Goal: Task Accomplishment & Management: Manage account settings

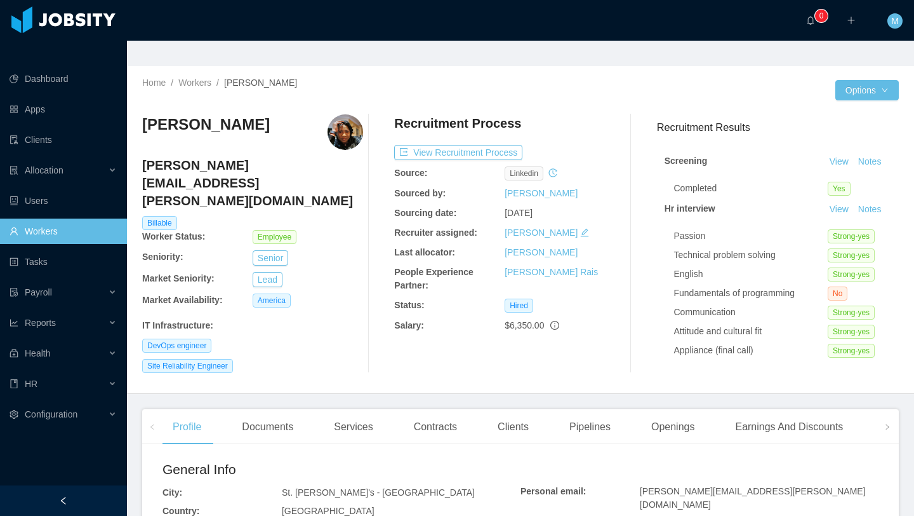
click at [331, 114] on img at bounding box center [346, 132] width 36 height 36
click at [343, 115] on img at bounding box center [346, 132] width 36 height 36
click at [220, 114] on h3 "[PERSON_NAME]" at bounding box center [206, 124] width 128 height 20
click at [238, 114] on div "[PERSON_NAME]" at bounding box center [252, 132] width 221 height 36
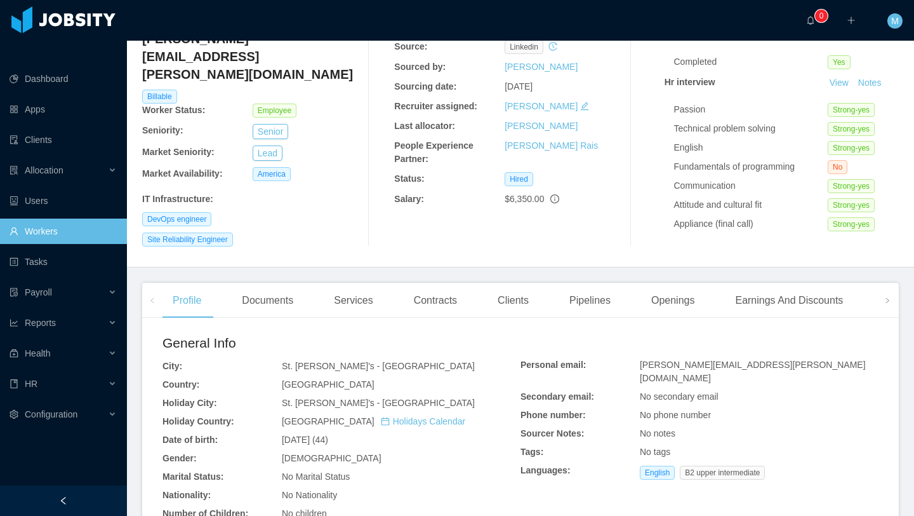
scroll to position [133, 0]
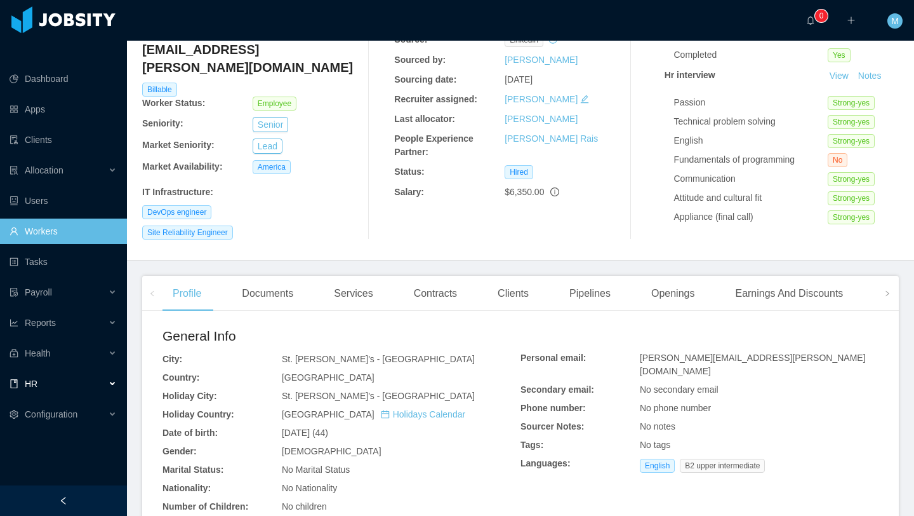
click at [50, 371] on div "HR" at bounding box center [63, 383] width 127 height 25
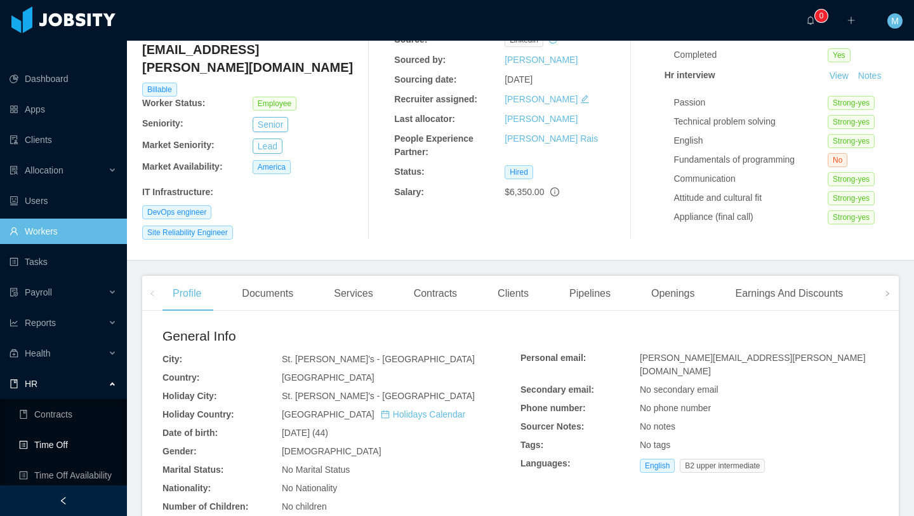
click at [60, 432] on link "Time Off" at bounding box center [68, 444] width 98 height 25
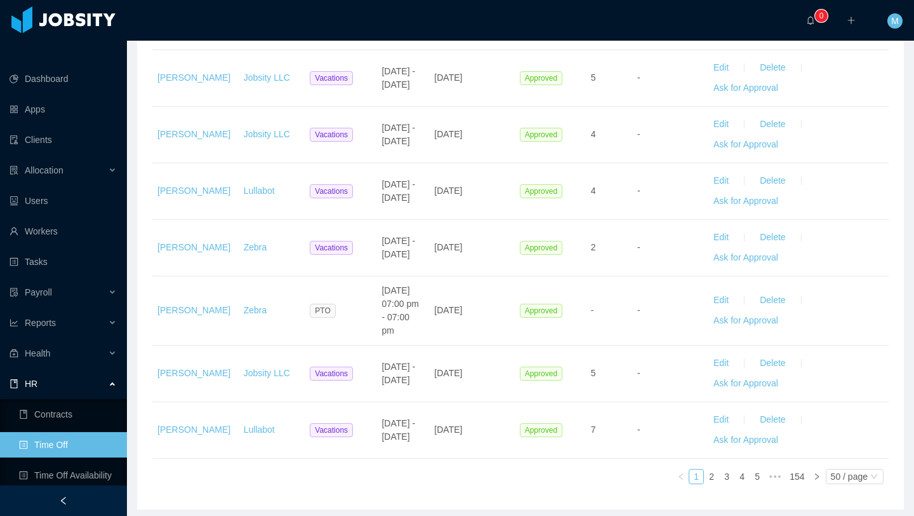
scroll to position [2721, 0]
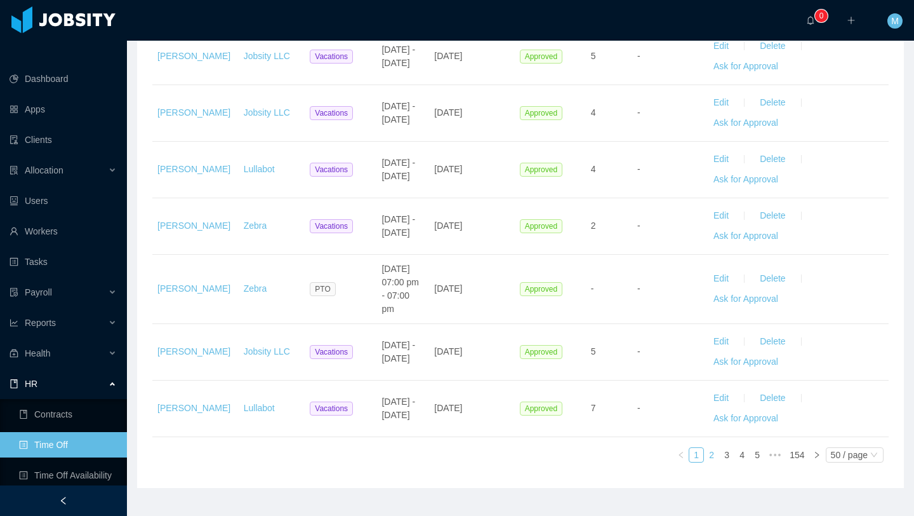
click at [714, 448] on link "2" at bounding box center [712, 455] width 14 height 14
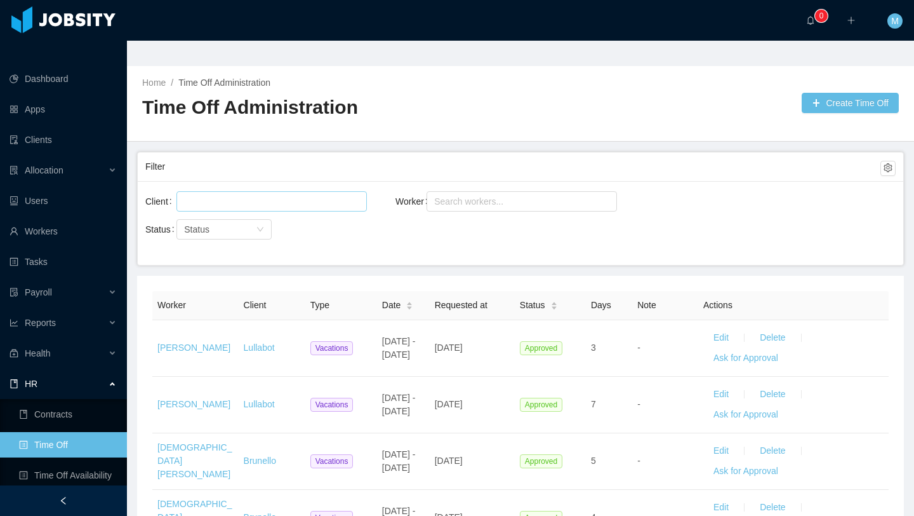
click at [302, 192] on div at bounding box center [269, 201] width 179 height 19
type input "****"
click at [237, 203] on li "McGraw-Hill Education" at bounding box center [272, 200] width 190 height 20
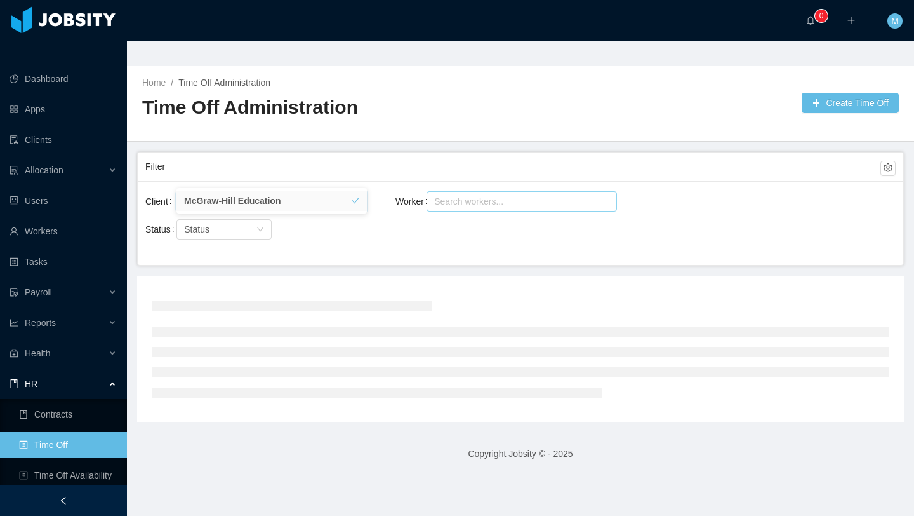
click at [483, 195] on div "Search workers..." at bounding box center [516, 201] width 164 height 13
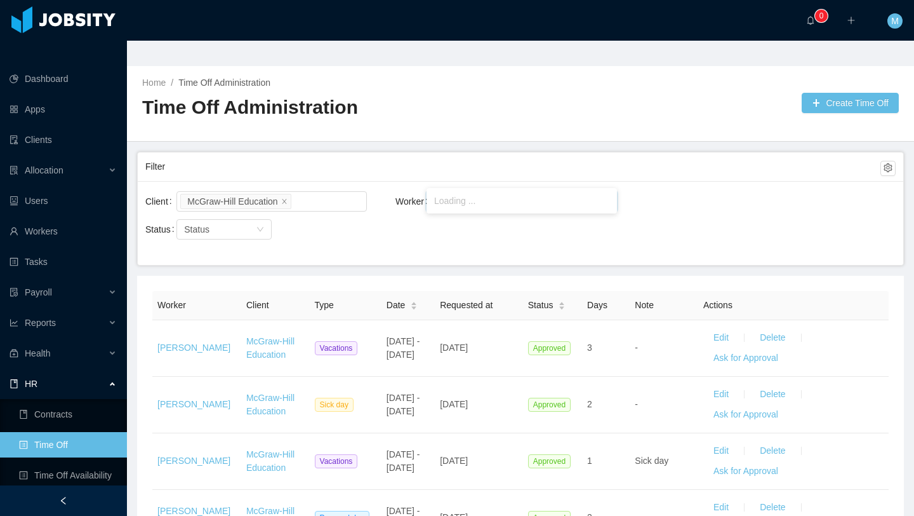
type input "****"
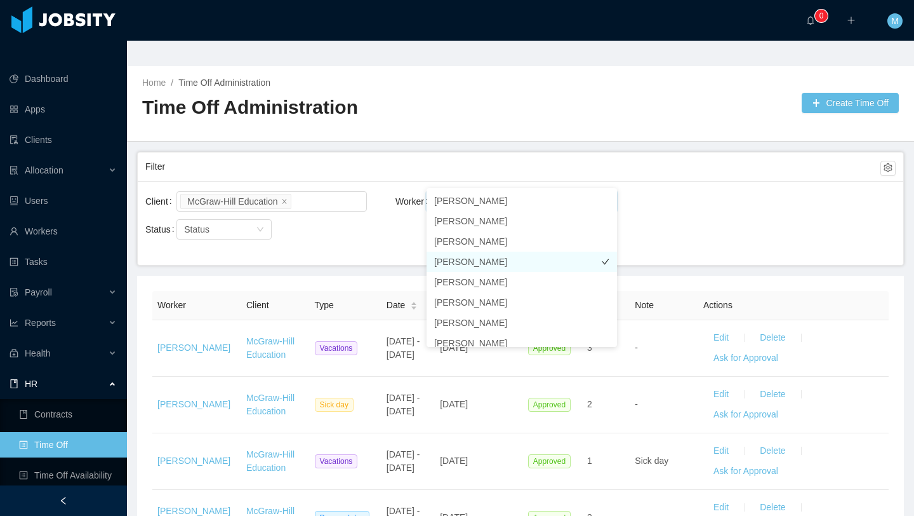
click at [458, 259] on li "[PERSON_NAME]" at bounding box center [522, 261] width 190 height 20
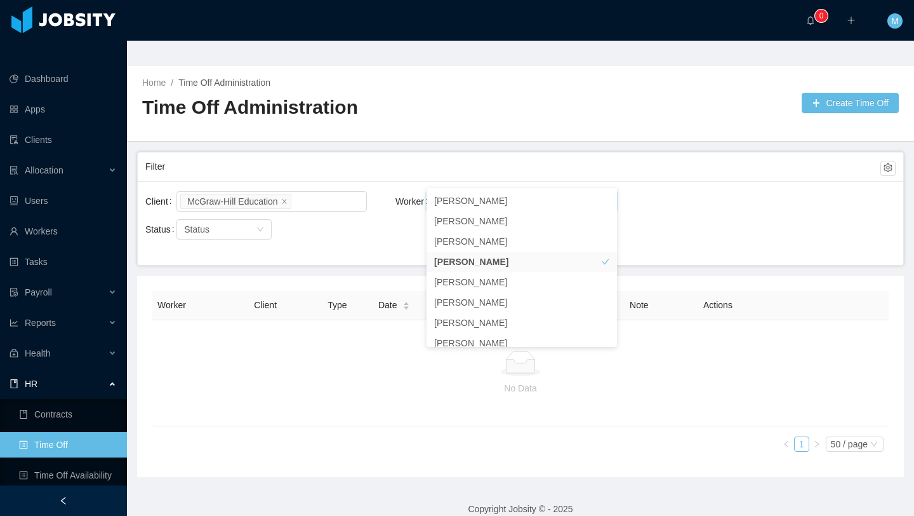
click at [533, 155] on div "Filter" at bounding box center [512, 166] width 735 height 23
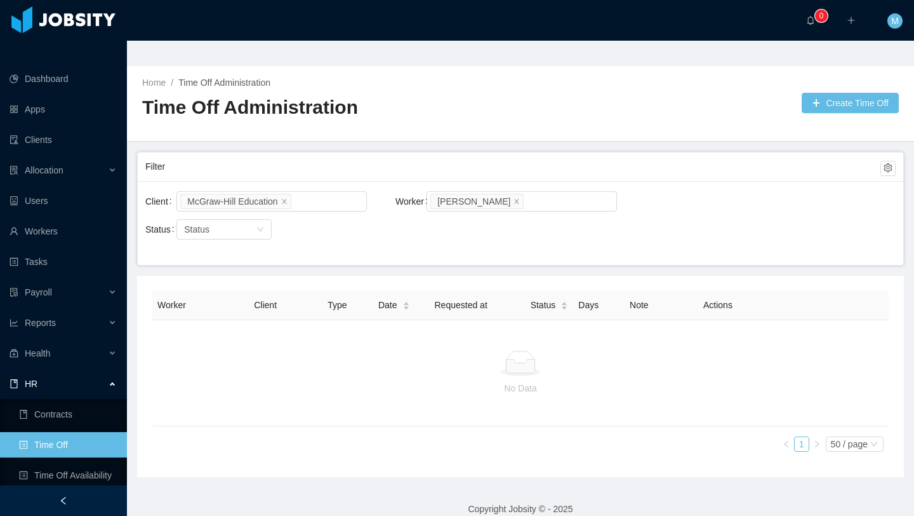
click at [449, 210] on div "Client McGraw-Hill Education Worker Search workers... Nickesha Lee Status Status" at bounding box center [521, 223] width 766 height 84
click at [566, 192] on div "Search workers... [PERSON_NAME]" at bounding box center [517, 201] width 173 height 19
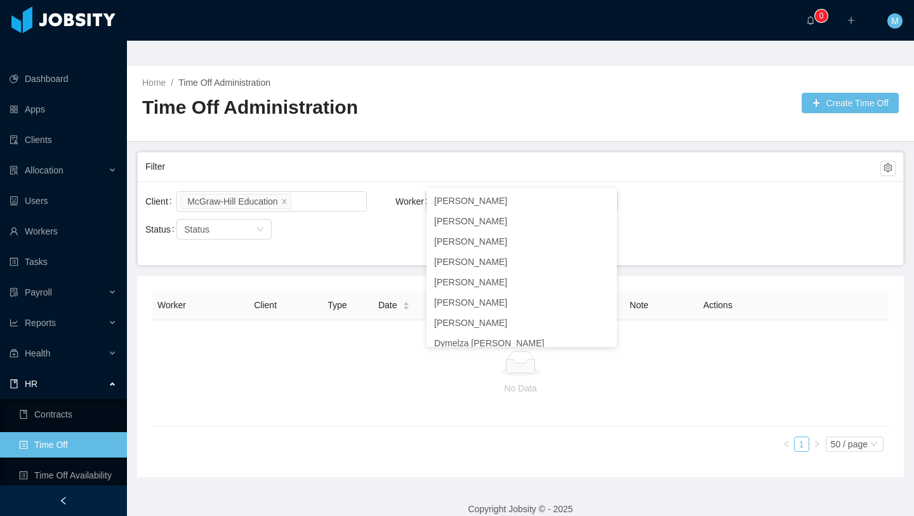
click at [391, 224] on div "Status Status" at bounding box center [270, 237] width 250 height 41
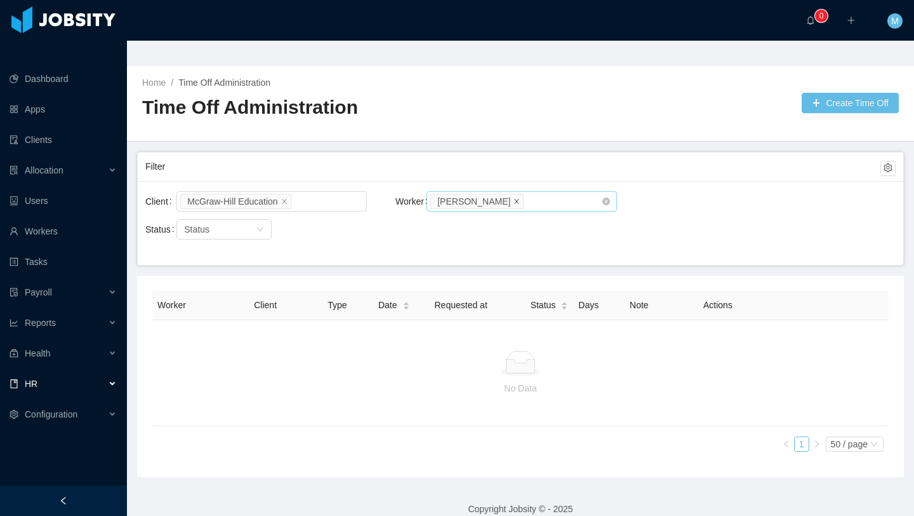
click at [514, 197] on icon "icon: close" at bounding box center [517, 200] width 6 height 6
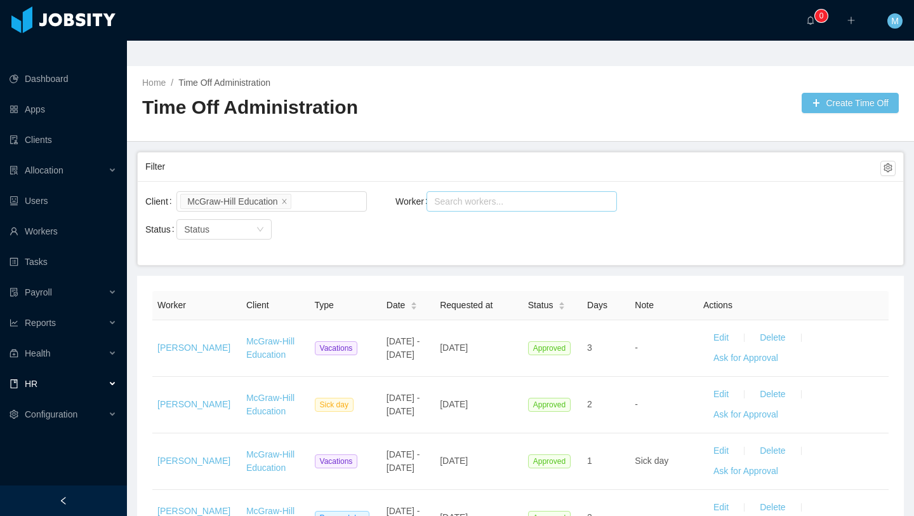
click at [459, 195] on div "Search workers..." at bounding box center [516, 201] width 164 height 13
type input "********"
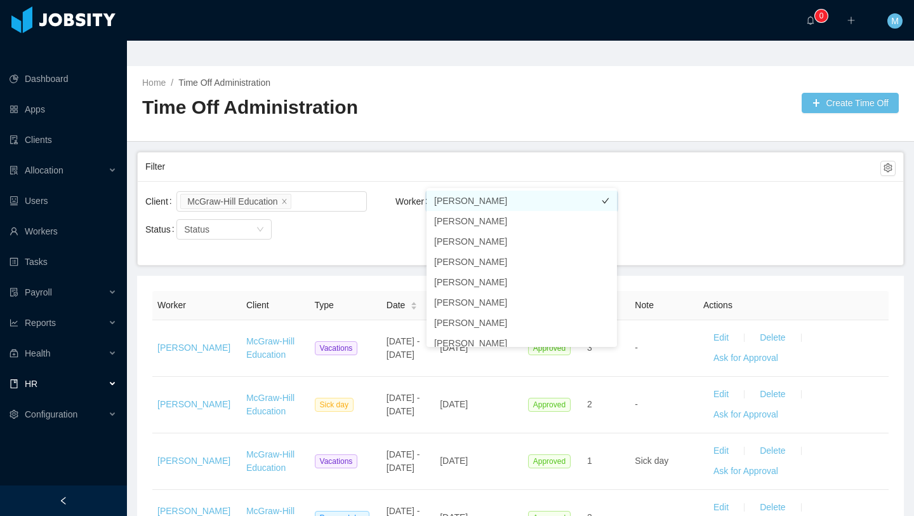
click at [451, 203] on li "[PERSON_NAME]" at bounding box center [522, 200] width 190 height 20
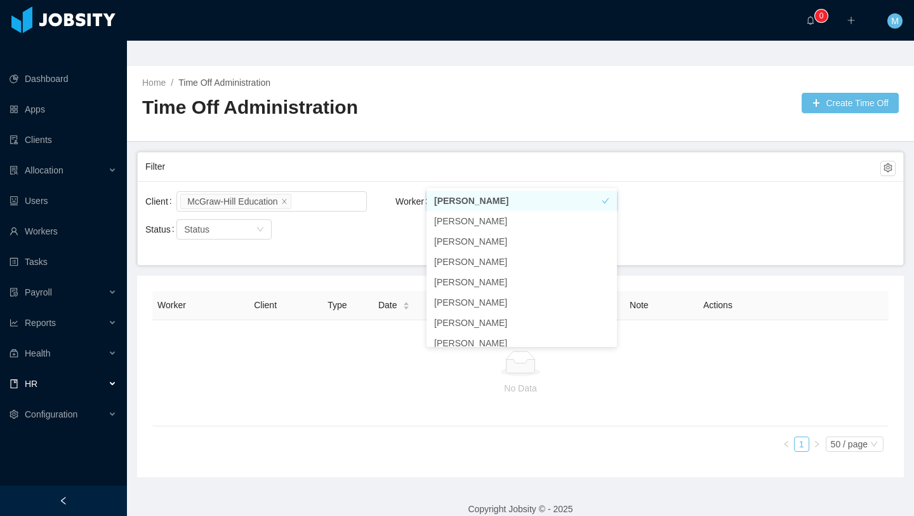
click at [368, 217] on div "Status Status" at bounding box center [270, 229] width 250 height 25
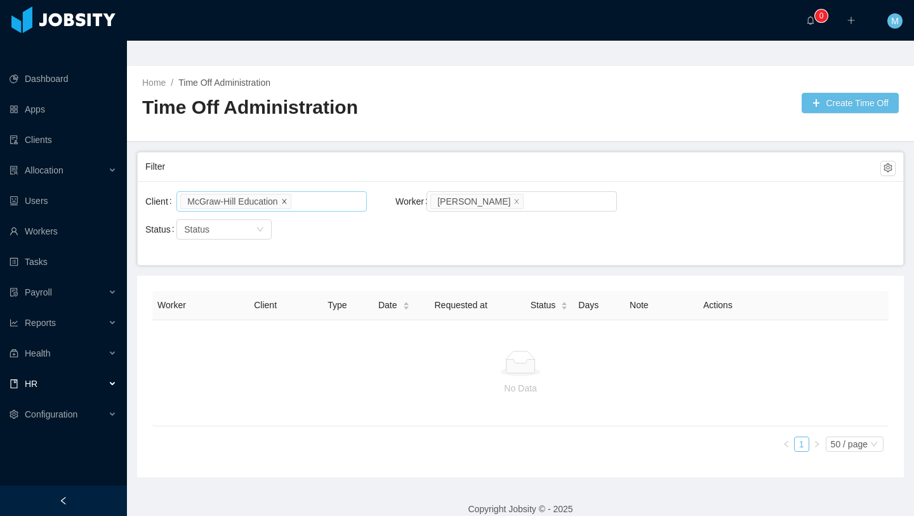
click at [288, 197] on icon "icon: close" at bounding box center [284, 200] width 6 height 6
click at [526, 192] on div "Search workers... [PERSON_NAME]" at bounding box center [517, 201] width 173 height 19
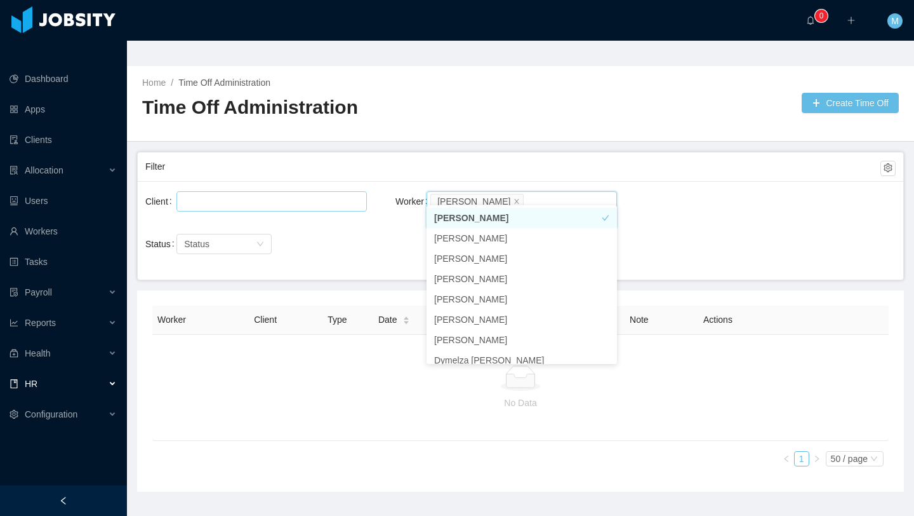
click at [520, 215] on icon "icon: close" at bounding box center [517, 218] width 6 height 6
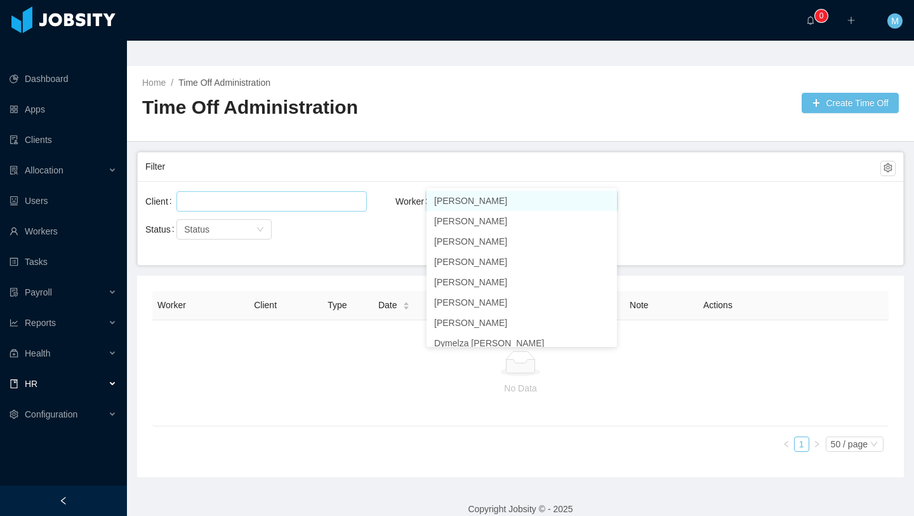
click at [502, 194] on li "[PERSON_NAME]" at bounding box center [477, 201] width 93 height 15
click at [515, 198] on icon "icon: close" at bounding box center [517, 200] width 4 height 4
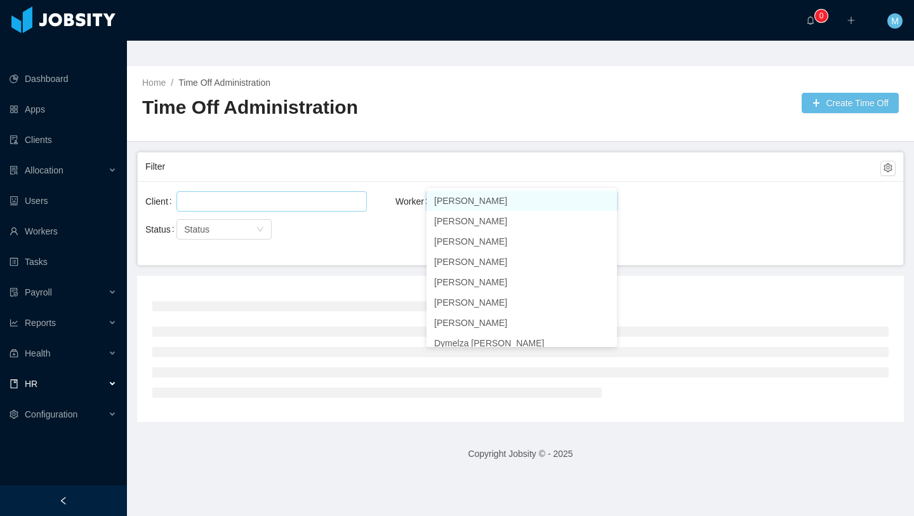
click at [390, 189] on div "Client" at bounding box center [270, 201] width 250 height 25
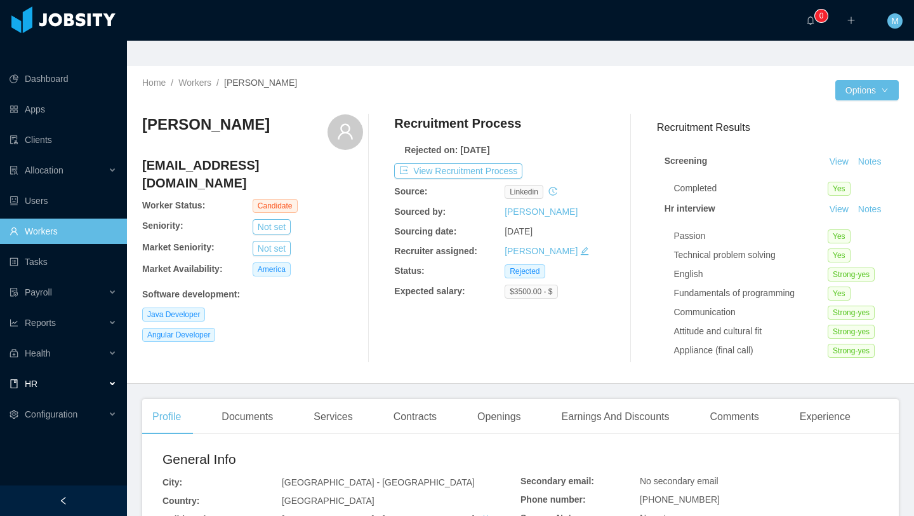
click at [35, 371] on div "HR" at bounding box center [63, 383] width 127 height 25
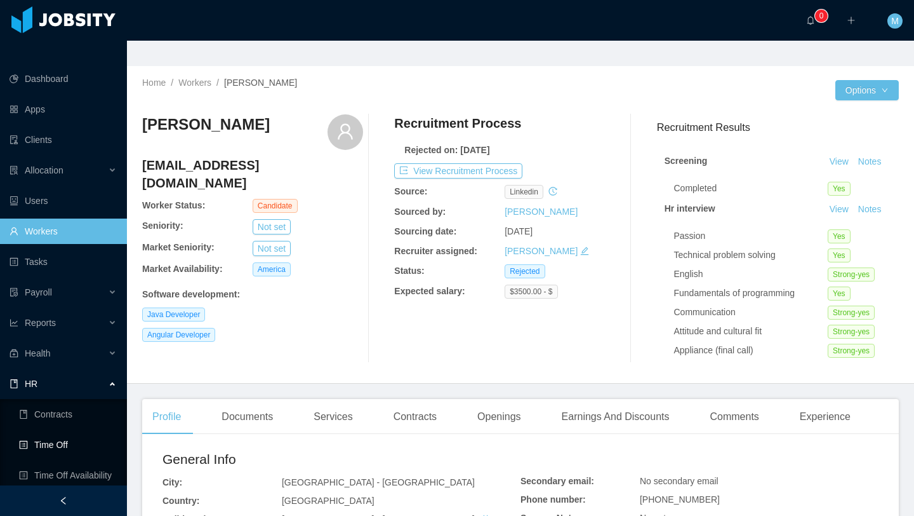
click at [53, 432] on link "Time Off" at bounding box center [68, 444] width 98 height 25
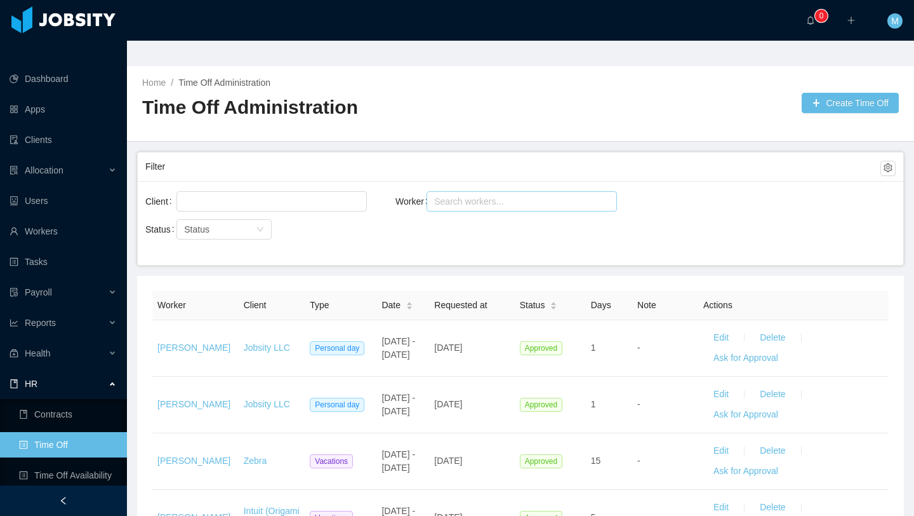
click at [447, 195] on div "Search workers..." at bounding box center [516, 201] width 164 height 13
type input "****"
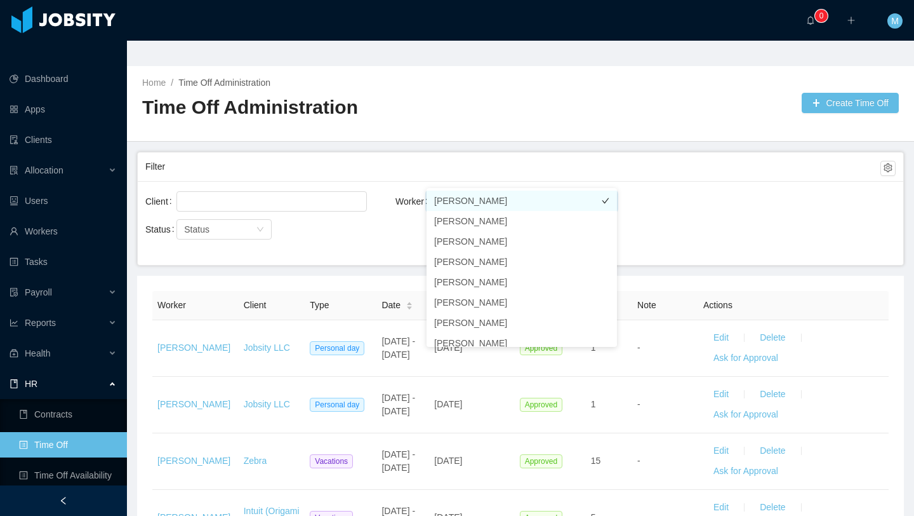
click at [488, 200] on li "[PERSON_NAME]" at bounding box center [522, 200] width 190 height 20
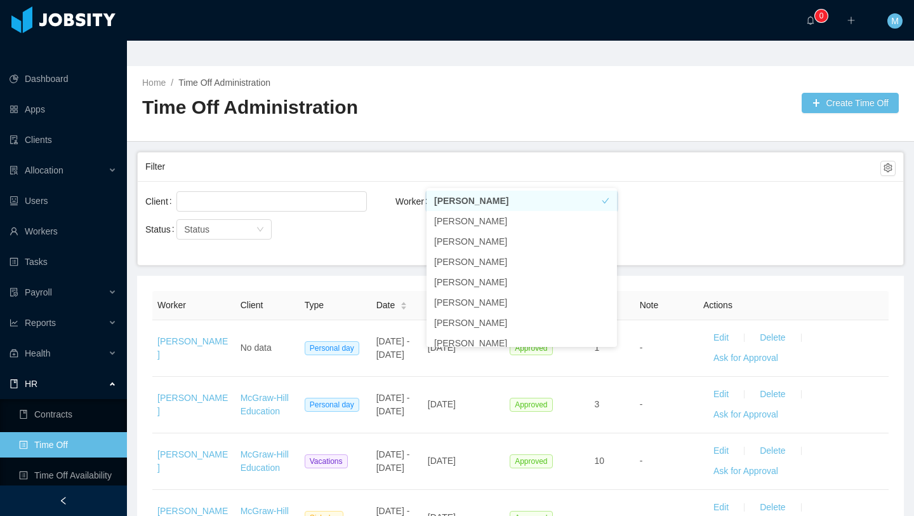
click at [404, 155] on div "Filter" at bounding box center [512, 166] width 735 height 23
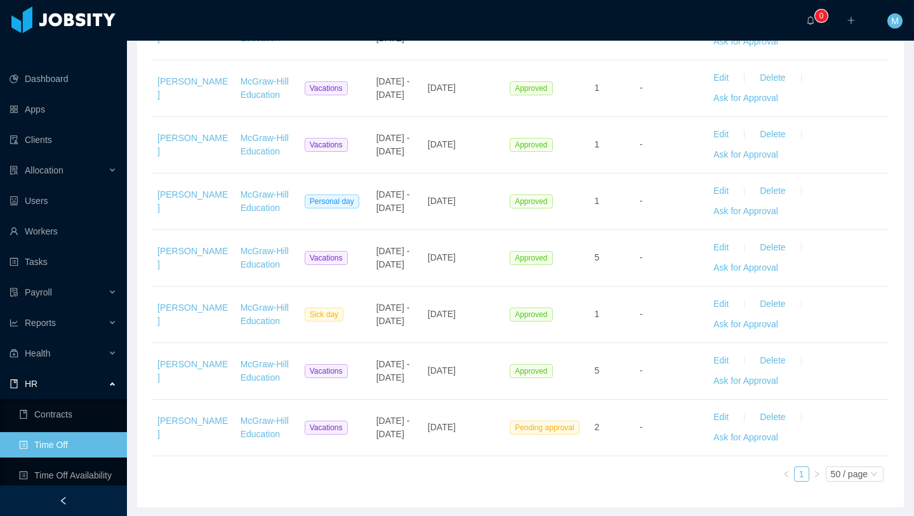
scroll to position [618, 0]
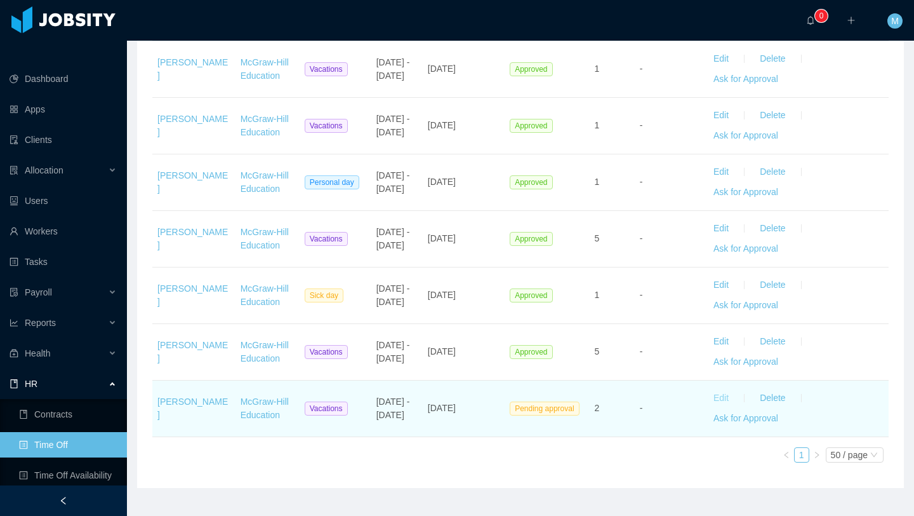
click at [722, 388] on button "Edit" at bounding box center [722, 398] width 36 height 20
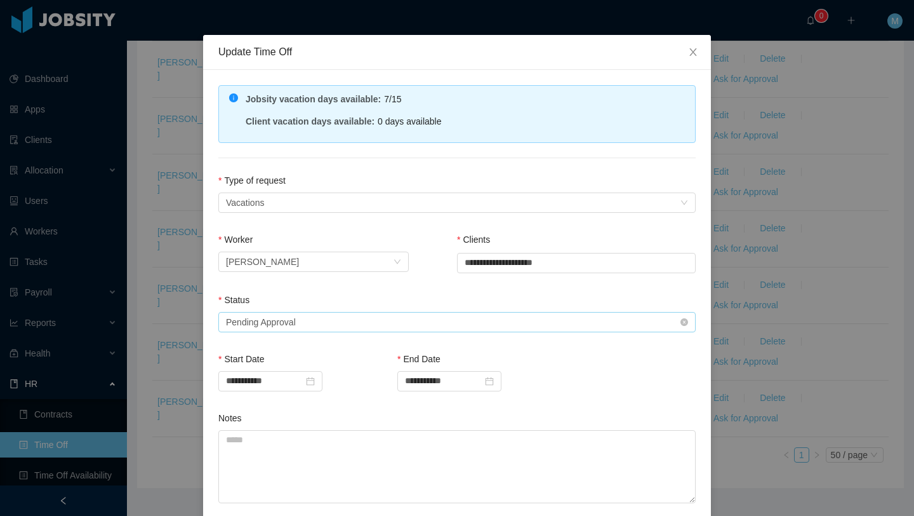
scroll to position [37, 0]
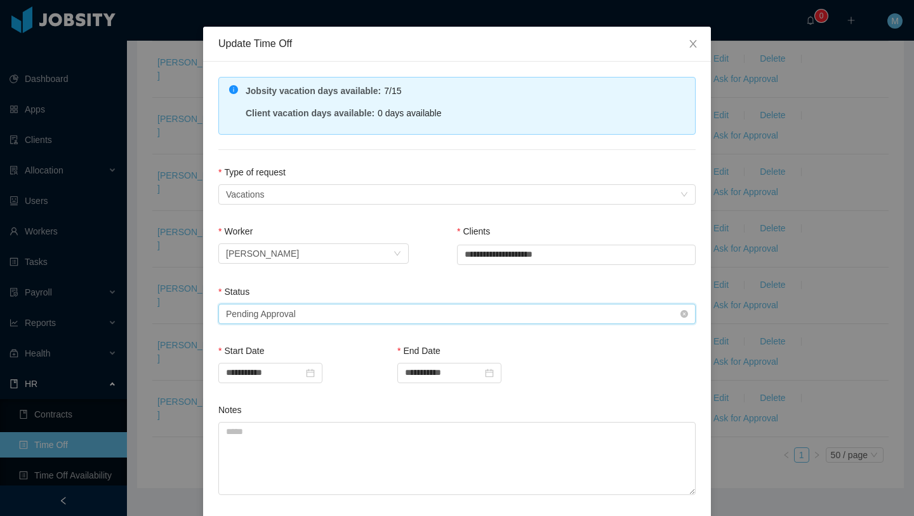
click at [336, 317] on div "Select status Pending Approval" at bounding box center [453, 313] width 454 height 19
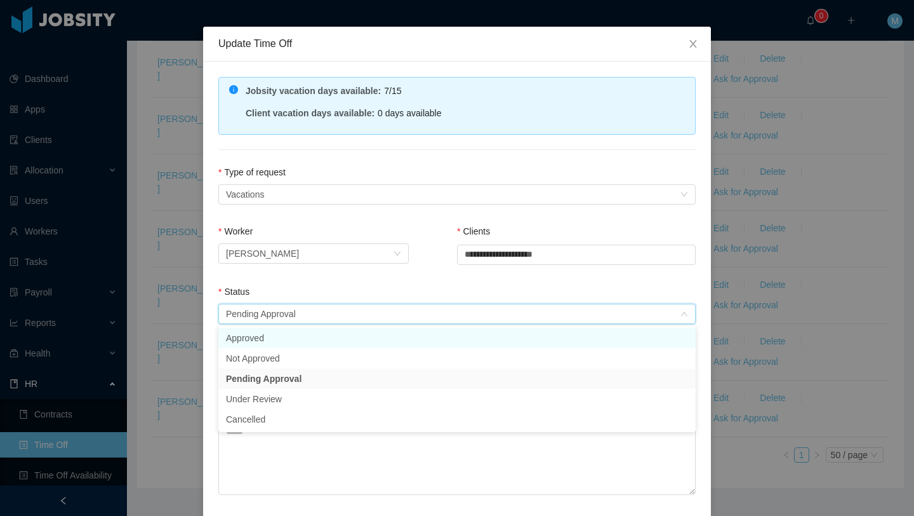
click at [295, 339] on li "Approved" at bounding box center [456, 338] width 477 height 20
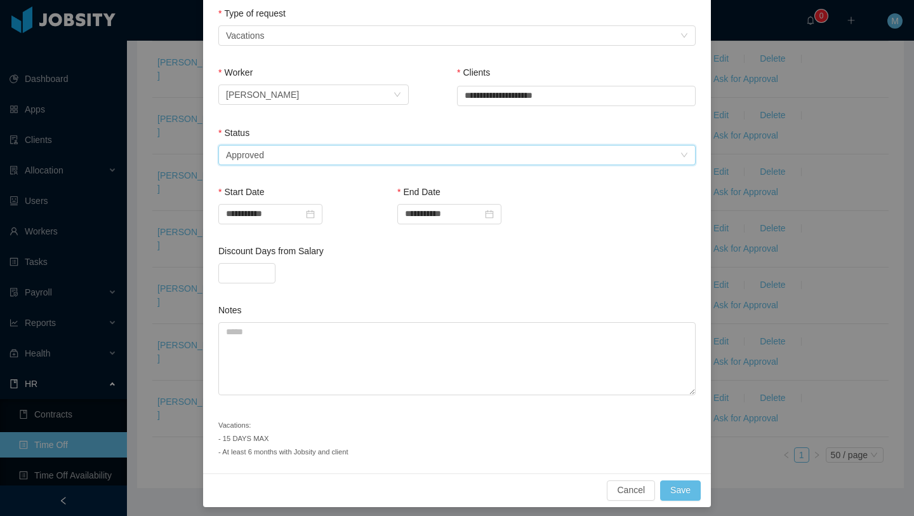
scroll to position [201, 0]
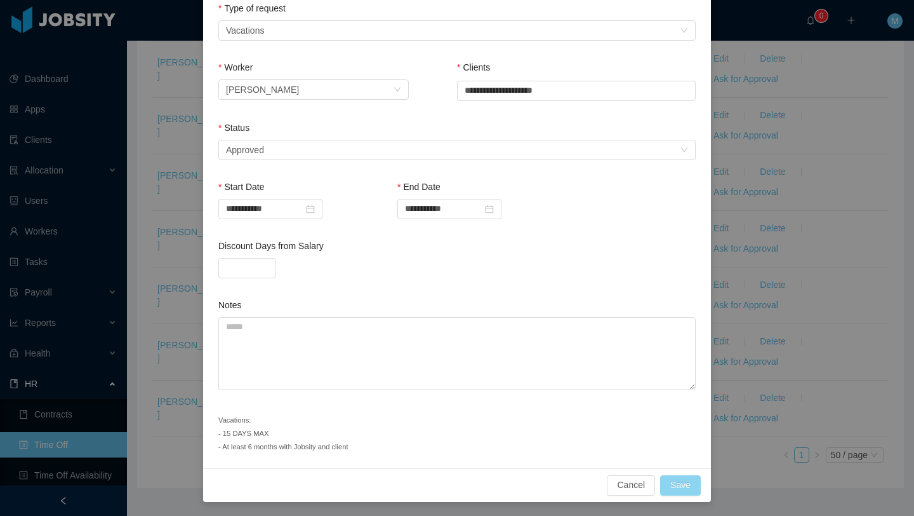
click at [679, 492] on button "Save" at bounding box center [680, 485] width 41 height 20
